Goal: Task Accomplishment & Management: Manage account settings

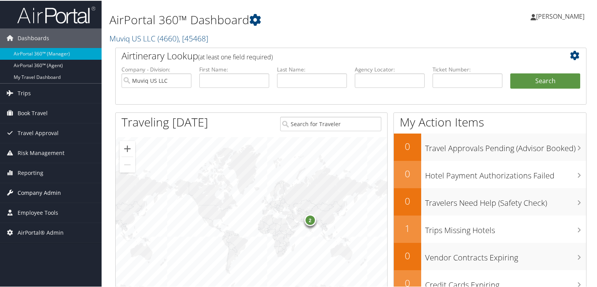
click at [39, 191] on span "Company Admin" at bounding box center [39, 192] width 43 height 20
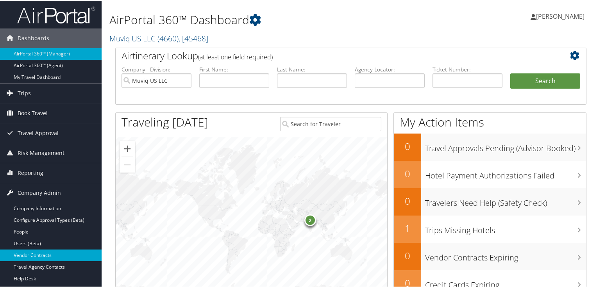
click at [34, 253] on link "Vendor Contracts" at bounding box center [51, 255] width 102 height 12
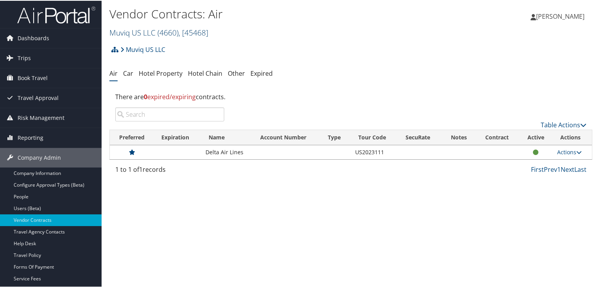
click at [197, 32] on span ", [ 45468 ]" at bounding box center [194, 32] width 30 height 11
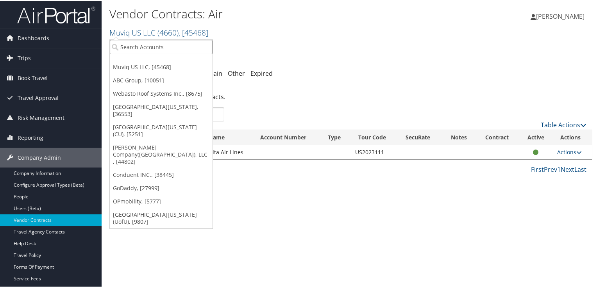
click at [189, 48] on input "search" at bounding box center [161, 46] width 103 height 14
paste input "IHC100"
type input "IHC100"
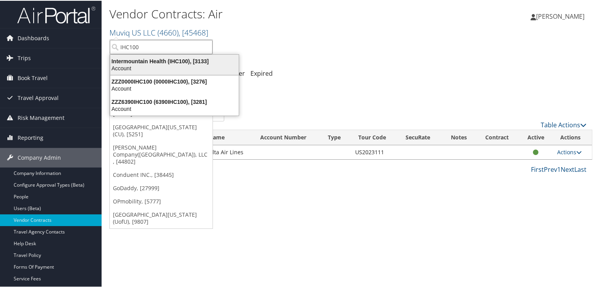
click at [161, 61] on div "Intermountain Health (IHC100), [3133]" at bounding box center [174, 60] width 138 height 7
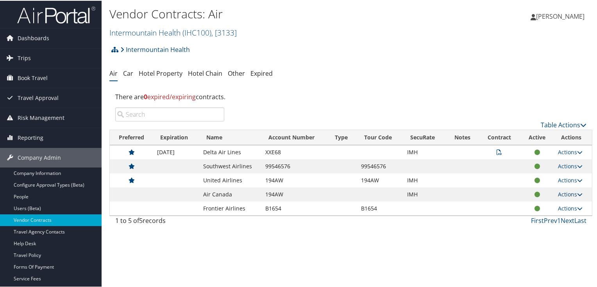
click at [566, 194] on link "Actions" at bounding box center [570, 193] width 25 height 7
click at [542, 217] on link "Edit Contract" at bounding box center [552, 218] width 52 height 13
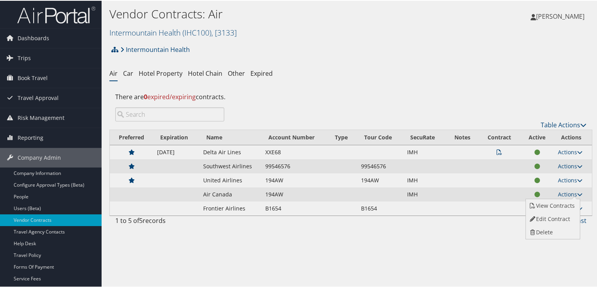
select select "[object Object]"
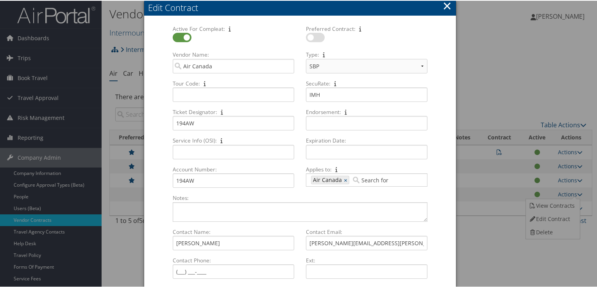
click at [443, 3] on button "×" at bounding box center [447, 5] width 9 height 16
